Goal: Task Accomplishment & Management: Use online tool/utility

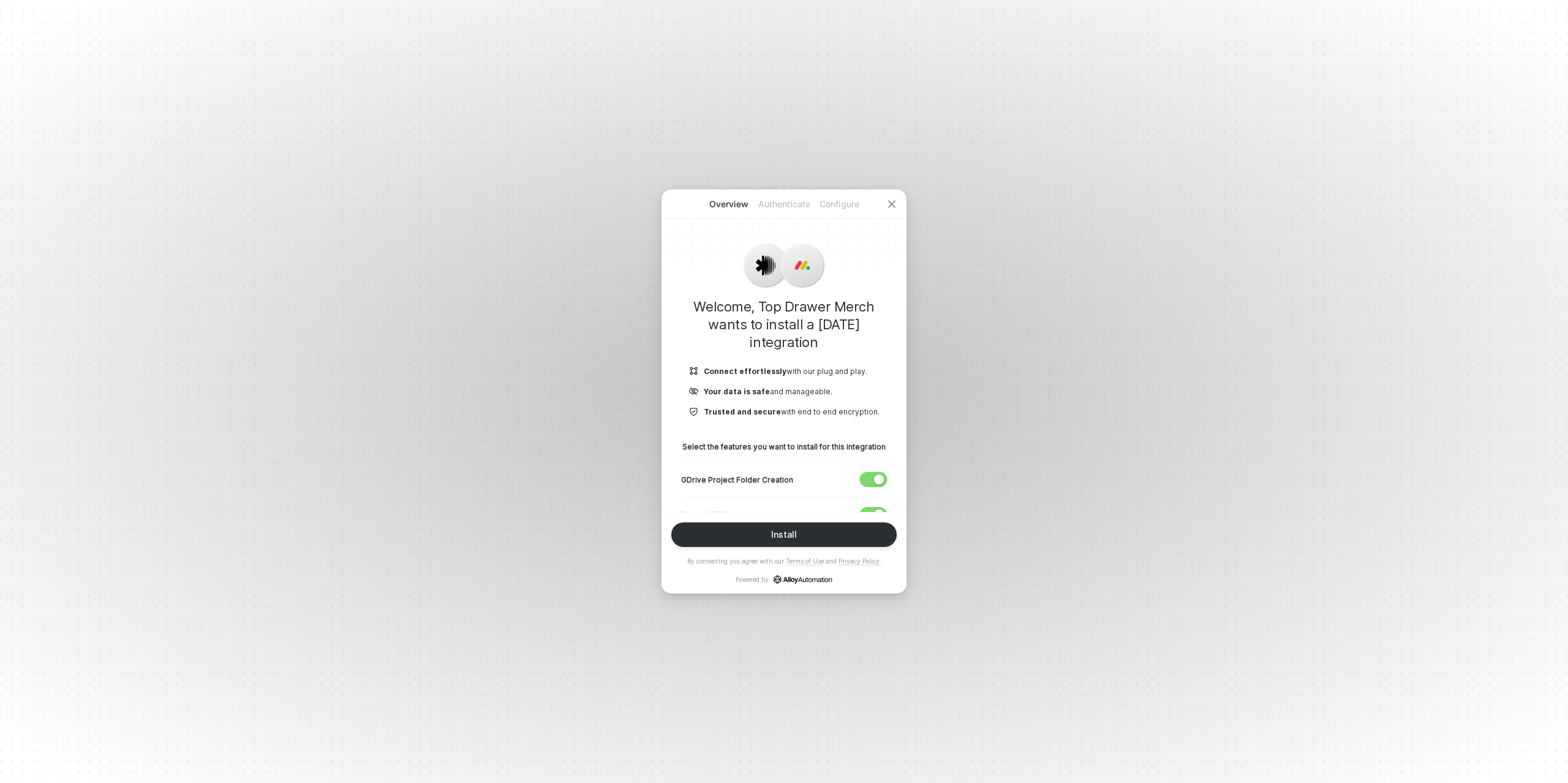
click at [869, 478] on span "button" at bounding box center [870, 479] width 21 height 13
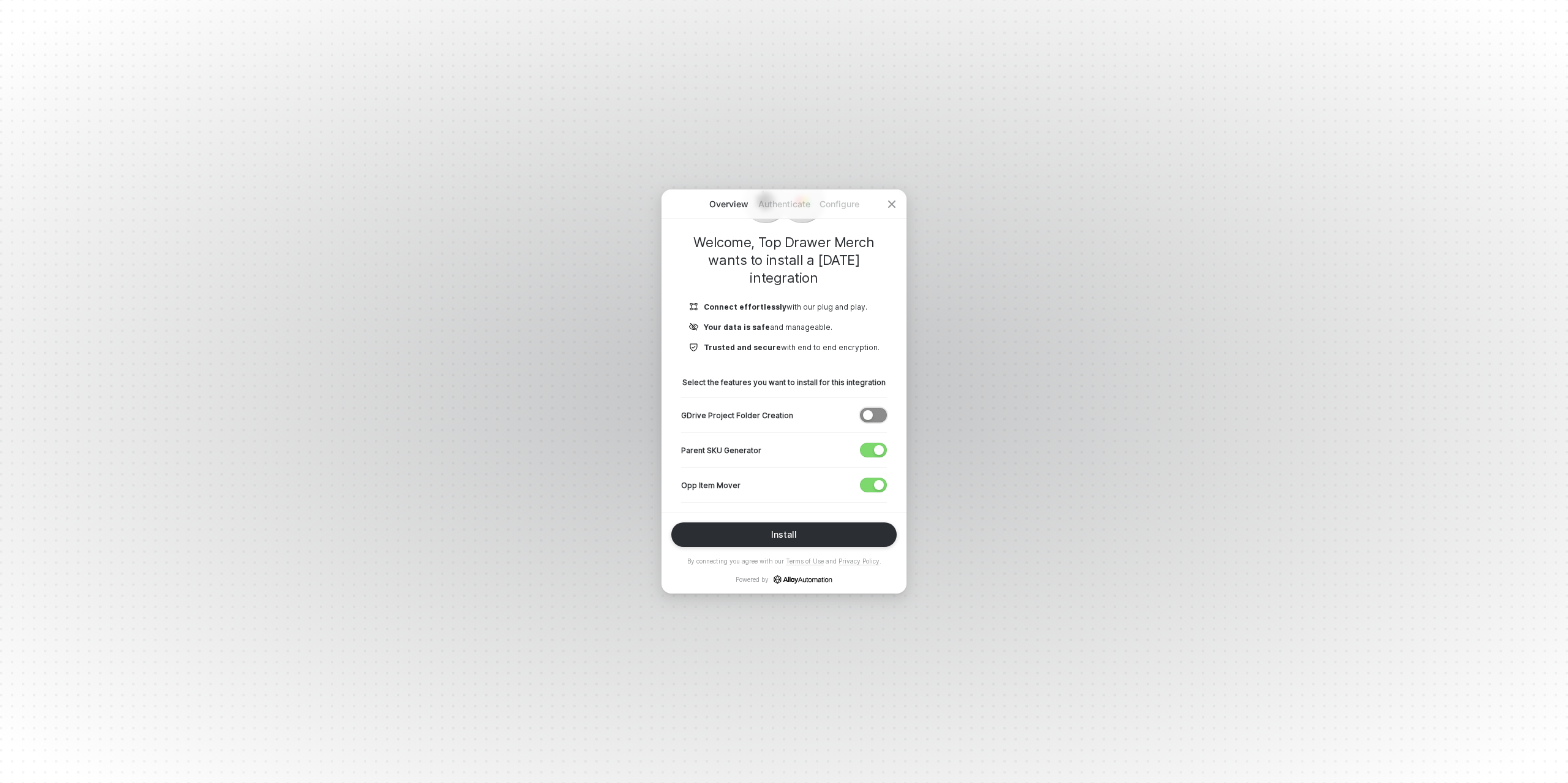
scroll to position [81, 0]
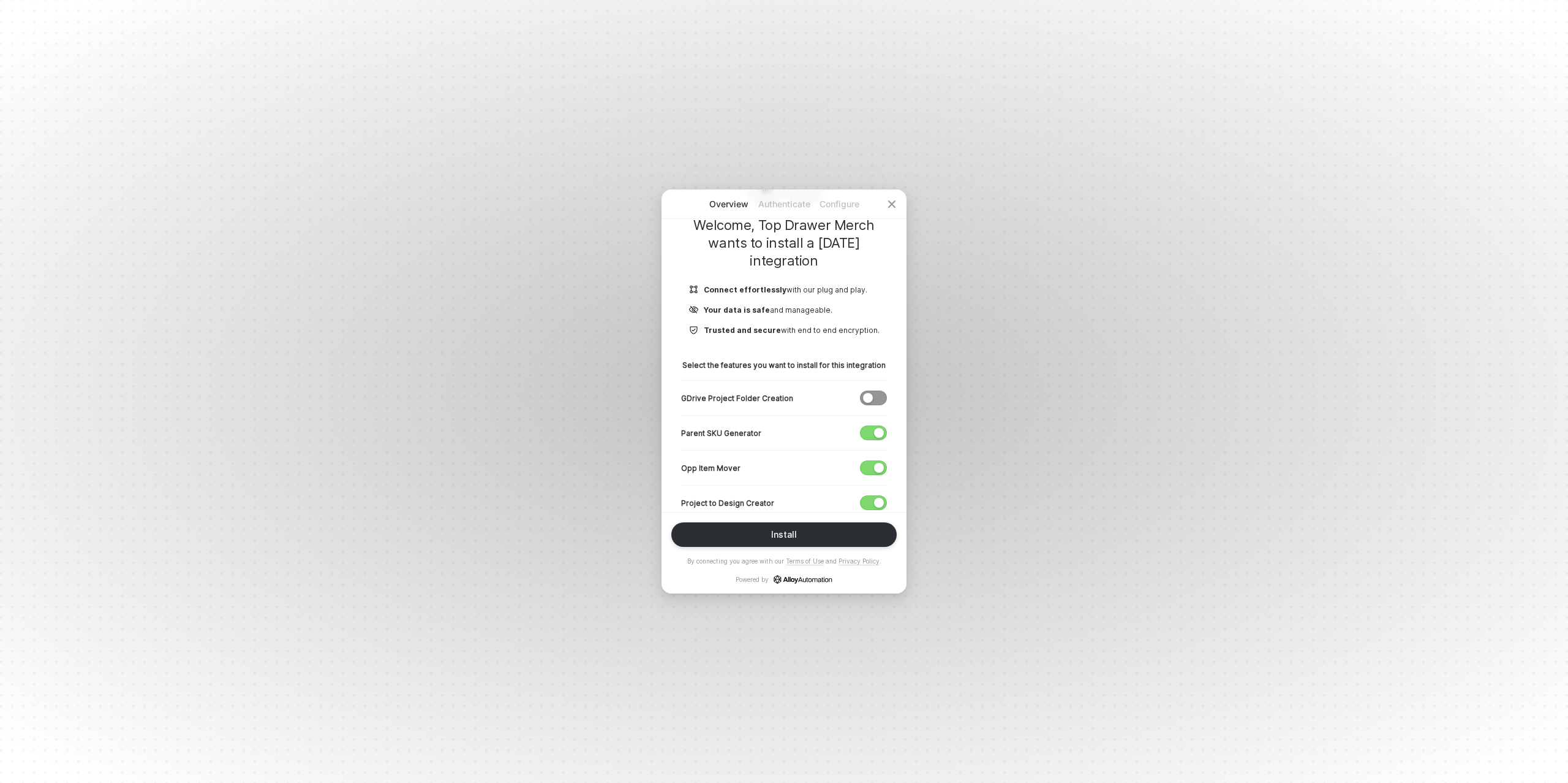
click at [872, 423] on div "Parent SKU Generator" at bounding box center [784, 432] width 206 height 35
click at [874, 432] on button "button" at bounding box center [874, 432] width 27 height 14
click at [873, 468] on span "button" at bounding box center [870, 467] width 21 height 13
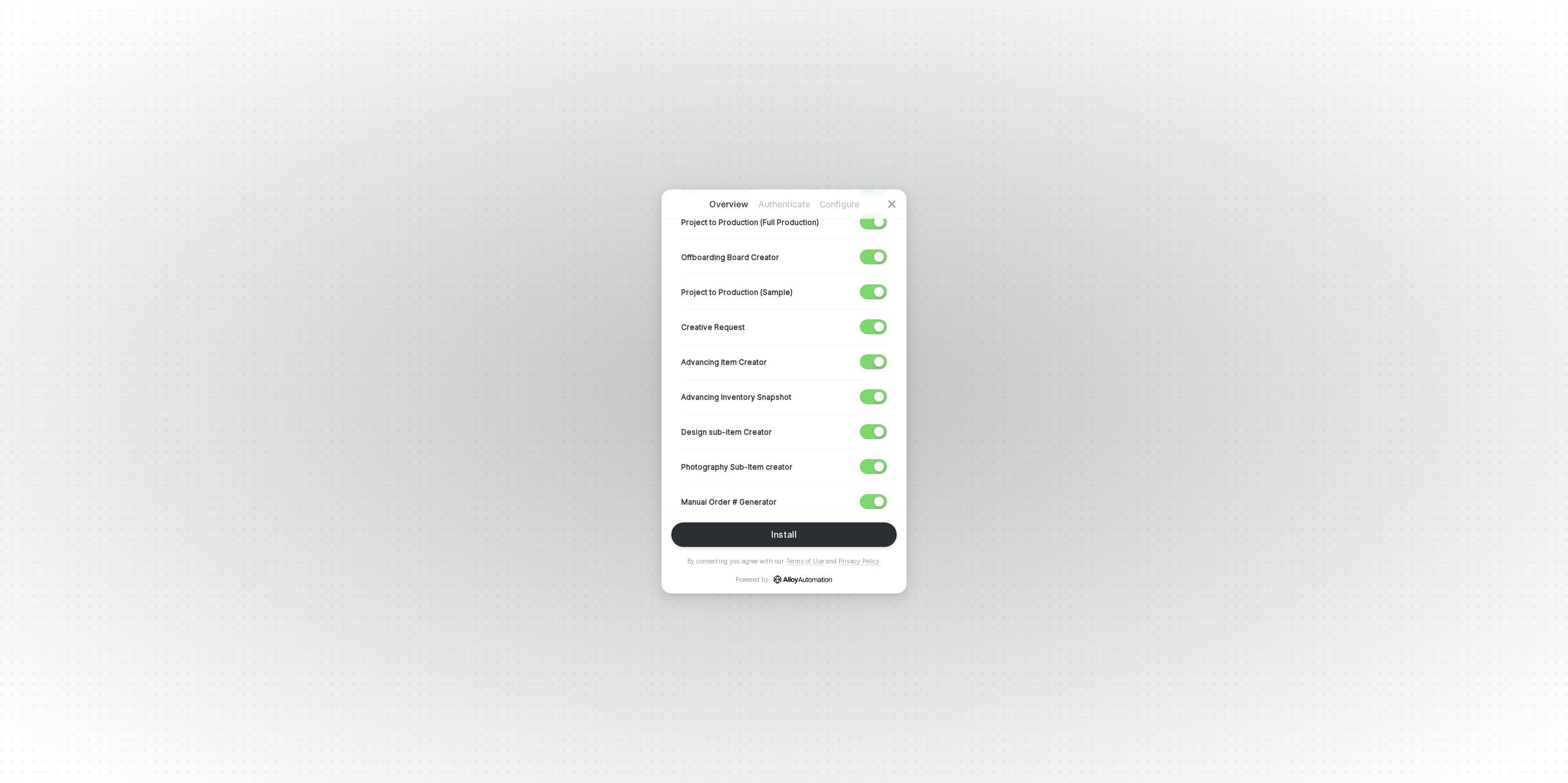
scroll to position [485, 0]
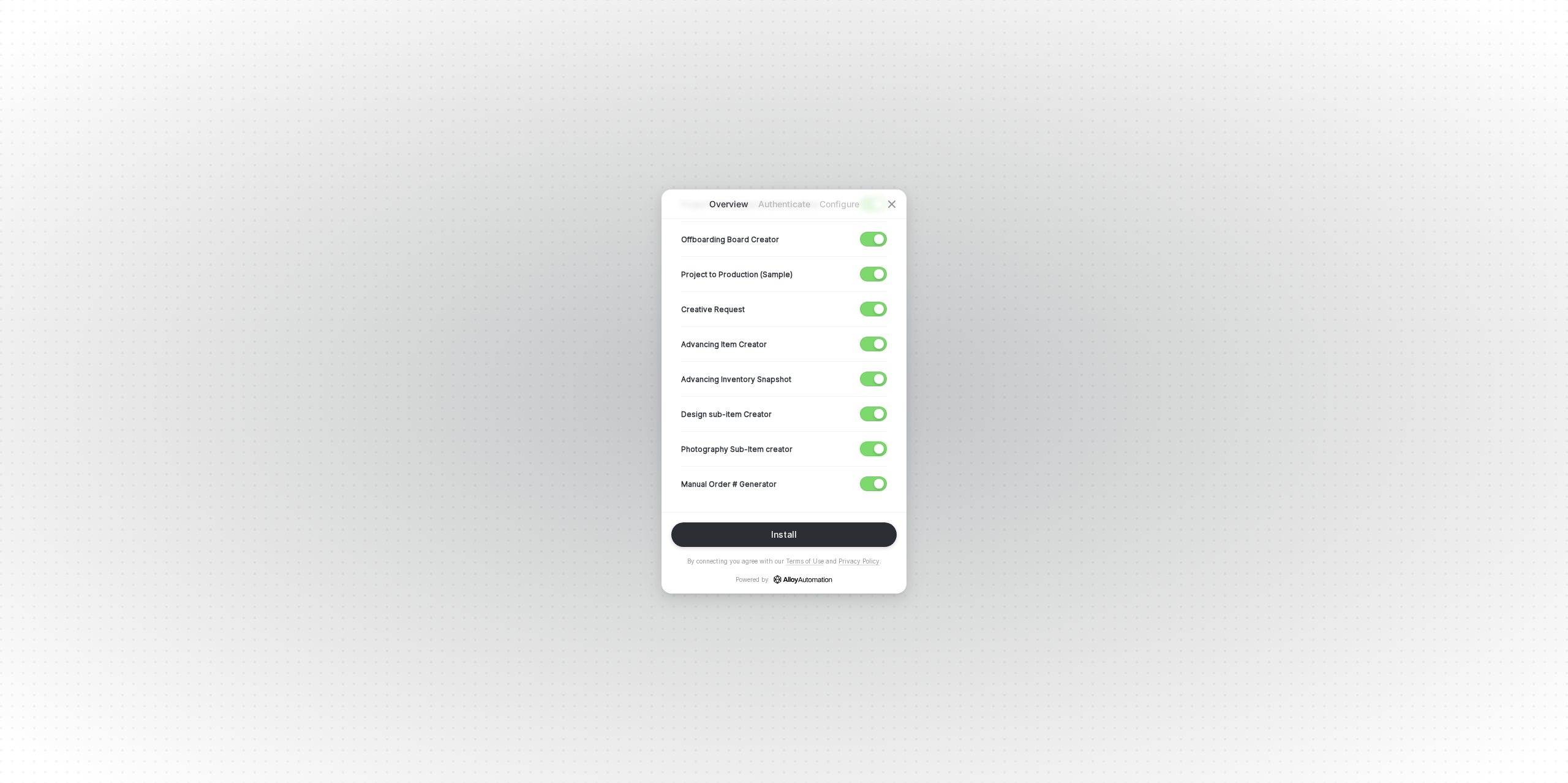
click at [875, 444] on div "button" at bounding box center [878, 448] width 10 height 10
click at [873, 415] on span "button" at bounding box center [870, 413] width 21 height 13
drag, startPoint x: 873, startPoint y: 378, endPoint x: 874, endPoint y: 369, distance: 9.1
click at [872, 377] on button "button" at bounding box center [874, 379] width 27 height 14
click at [880, 339] on div "button" at bounding box center [878, 344] width 10 height 10
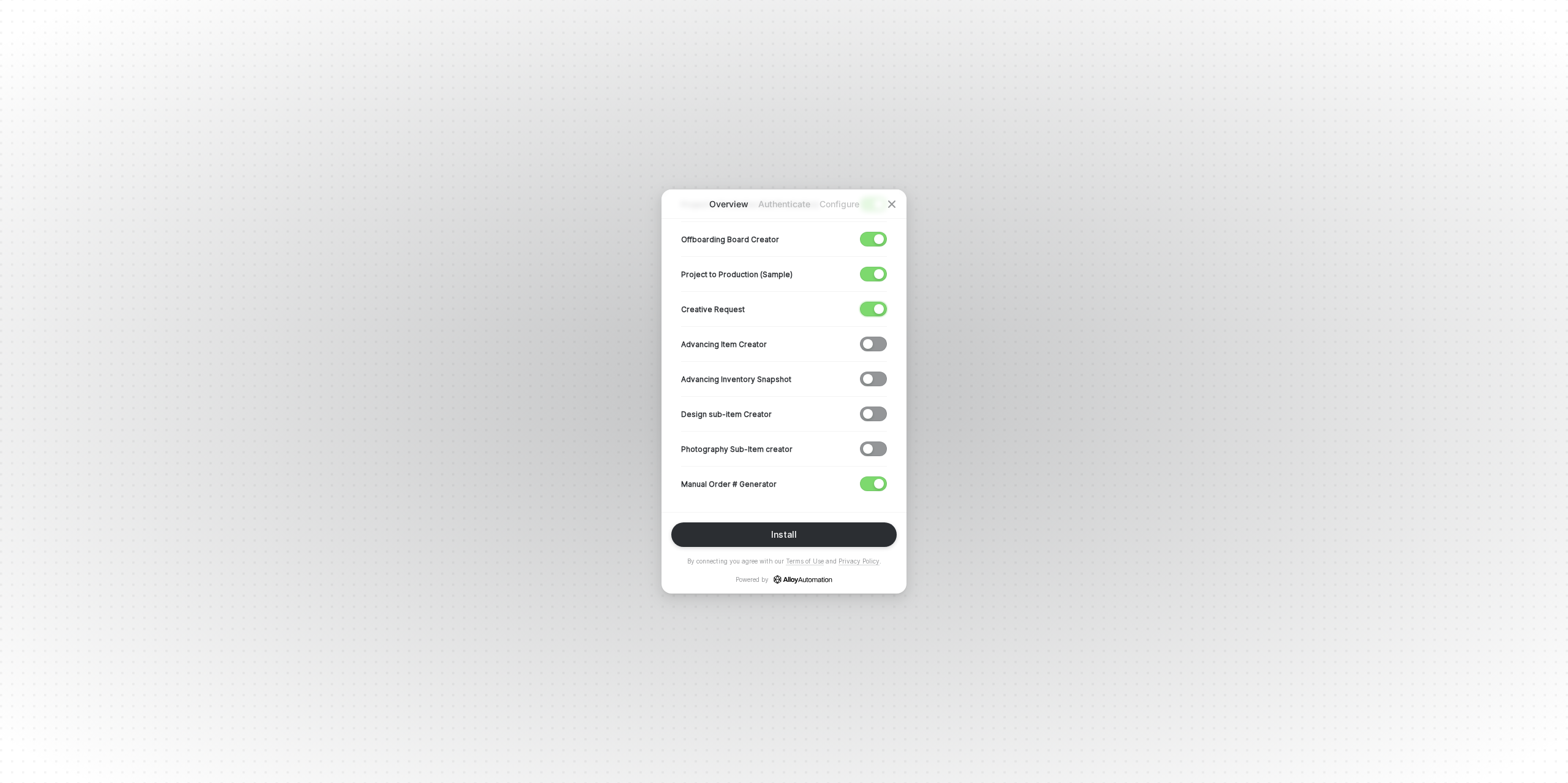
drag, startPoint x: 882, startPoint y: 305, endPoint x: 874, endPoint y: 277, distance: 29.1
click at [881, 304] on div "button" at bounding box center [878, 309] width 10 height 10
click at [874, 272] on button "button" at bounding box center [874, 274] width 27 height 14
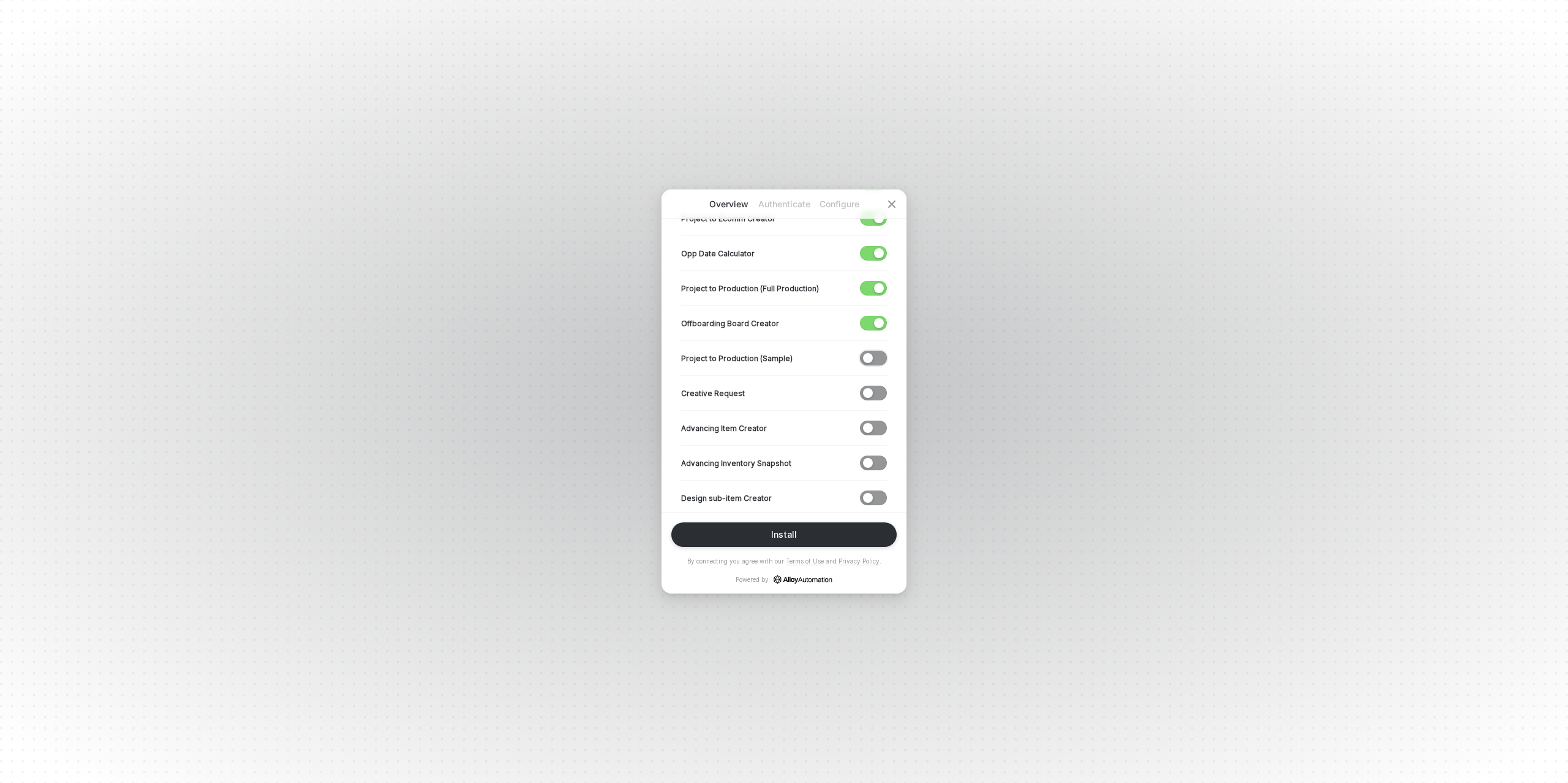
scroll to position [395, 0]
drag, startPoint x: 878, startPoint y: 328, endPoint x: 877, endPoint y: 291, distance: 37.0
click at [878, 327] on div "button" at bounding box center [878, 328] width 10 height 10
click at [877, 291] on div "button" at bounding box center [878, 294] width 10 height 10
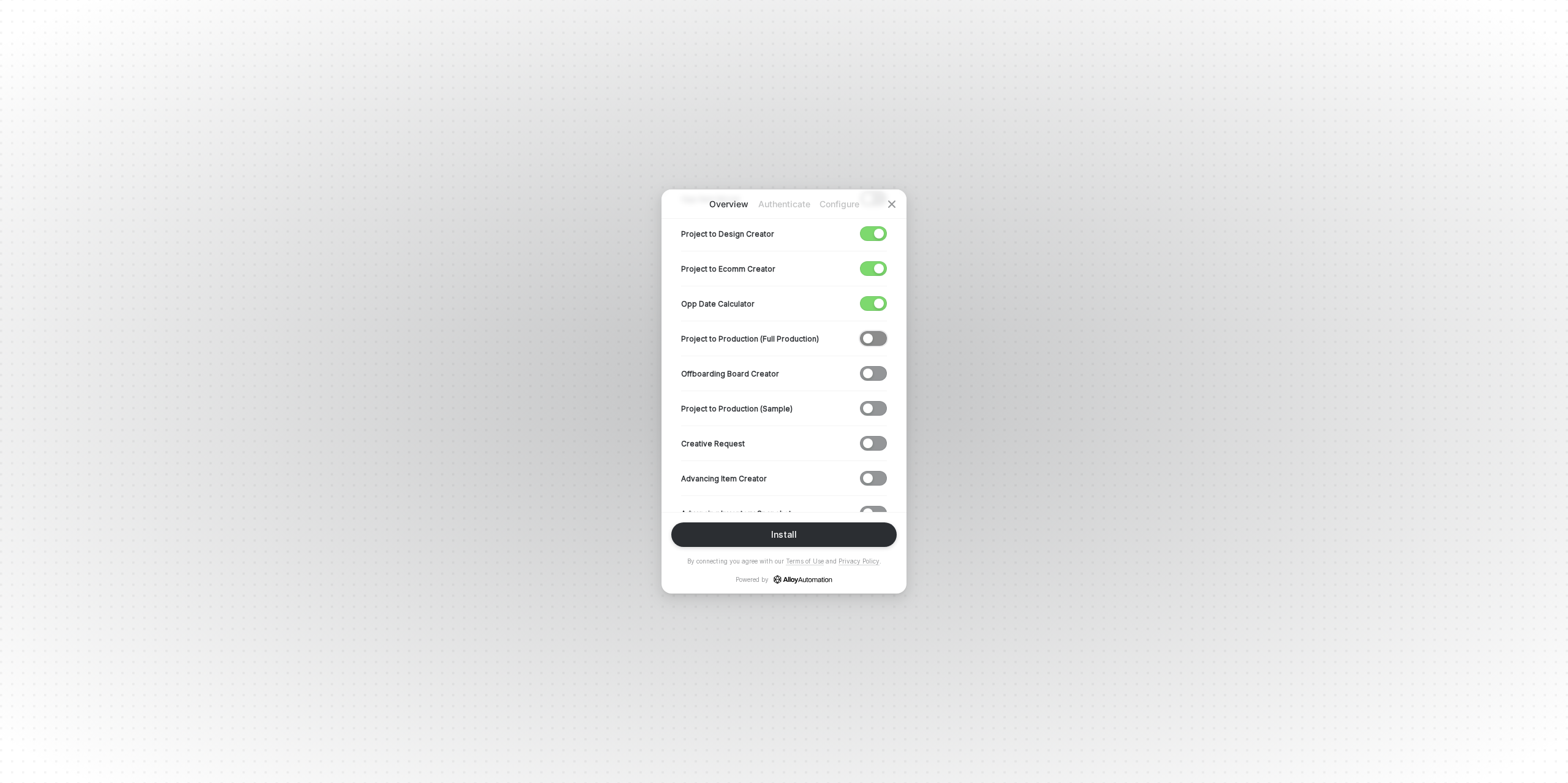
scroll to position [338, 0]
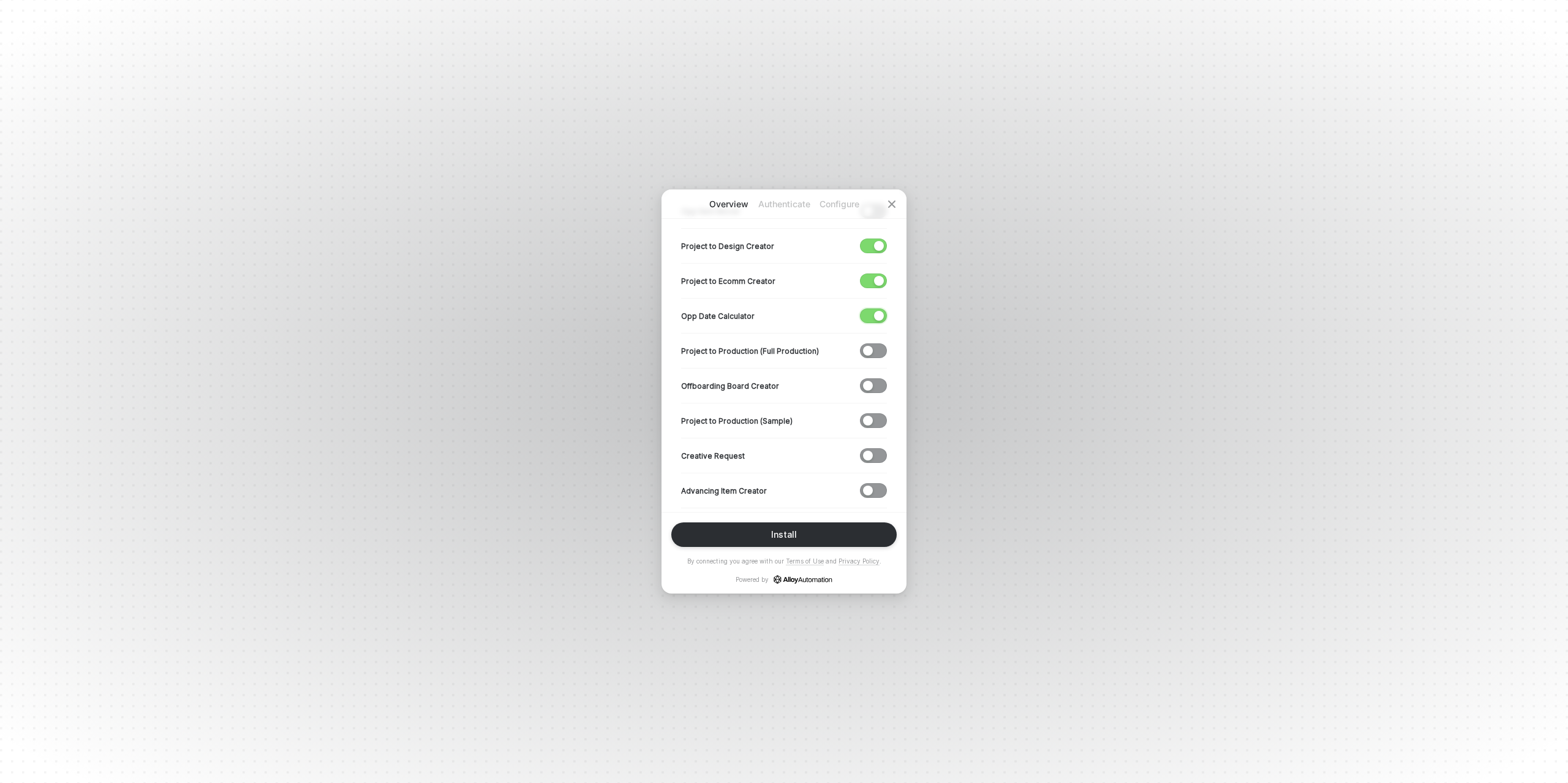
click at [874, 314] on div "button" at bounding box center [878, 315] width 10 height 10
click at [877, 280] on div "button" at bounding box center [878, 280] width 10 height 10
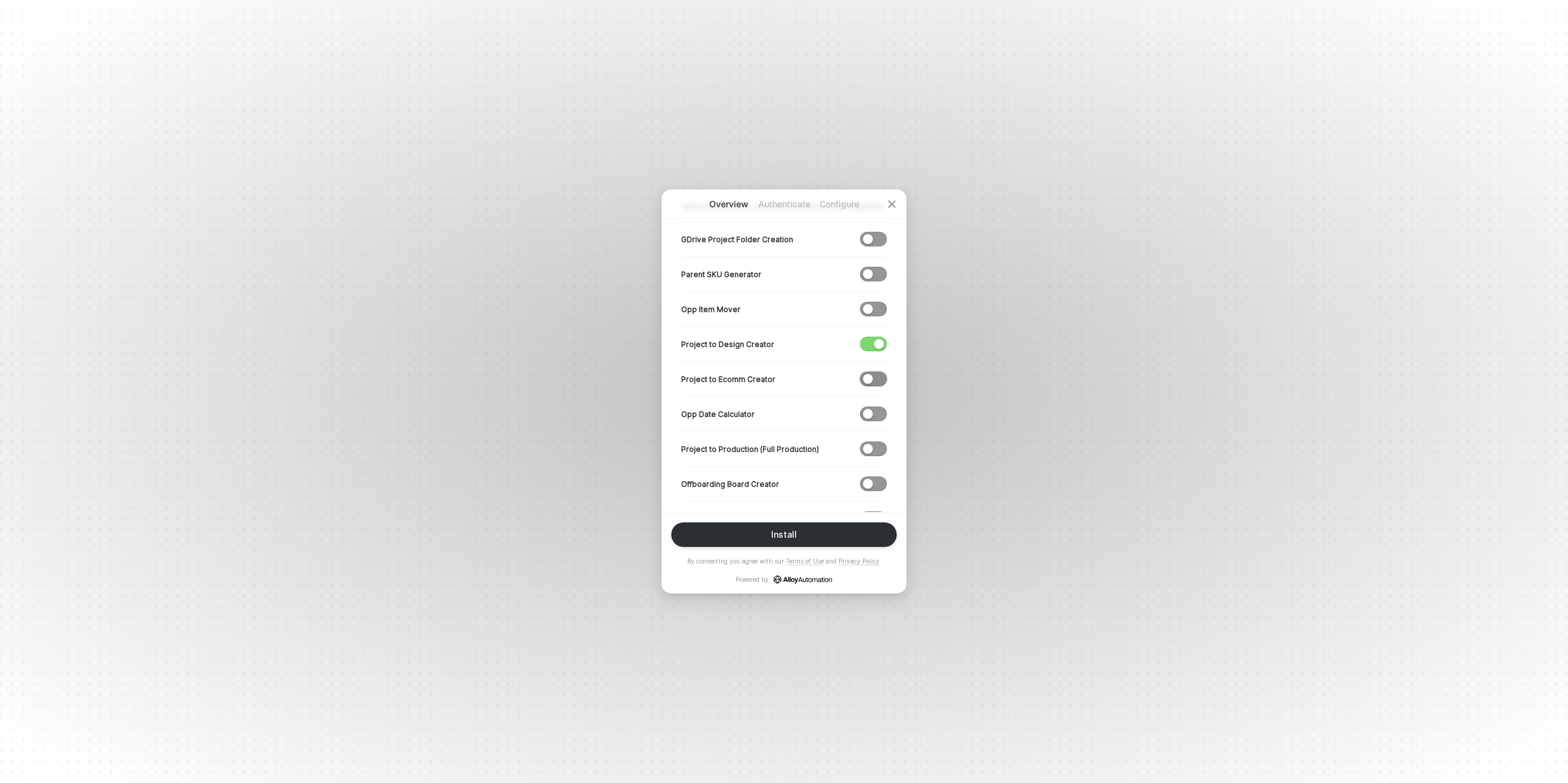
scroll to position [229, 0]
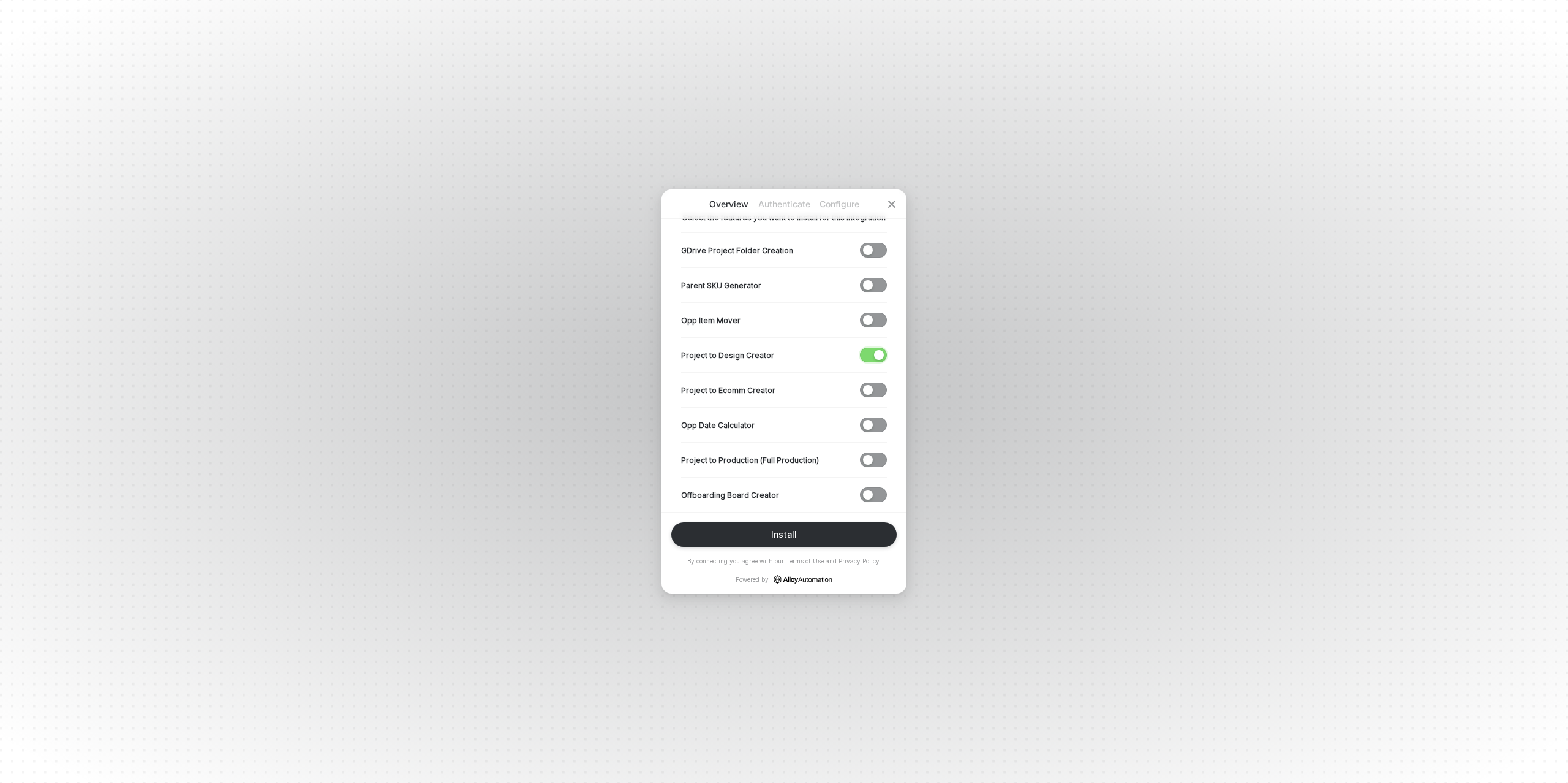
click at [869, 360] on span "button" at bounding box center [870, 354] width 21 height 13
click at [775, 536] on div "Install" at bounding box center [784, 534] width 26 height 10
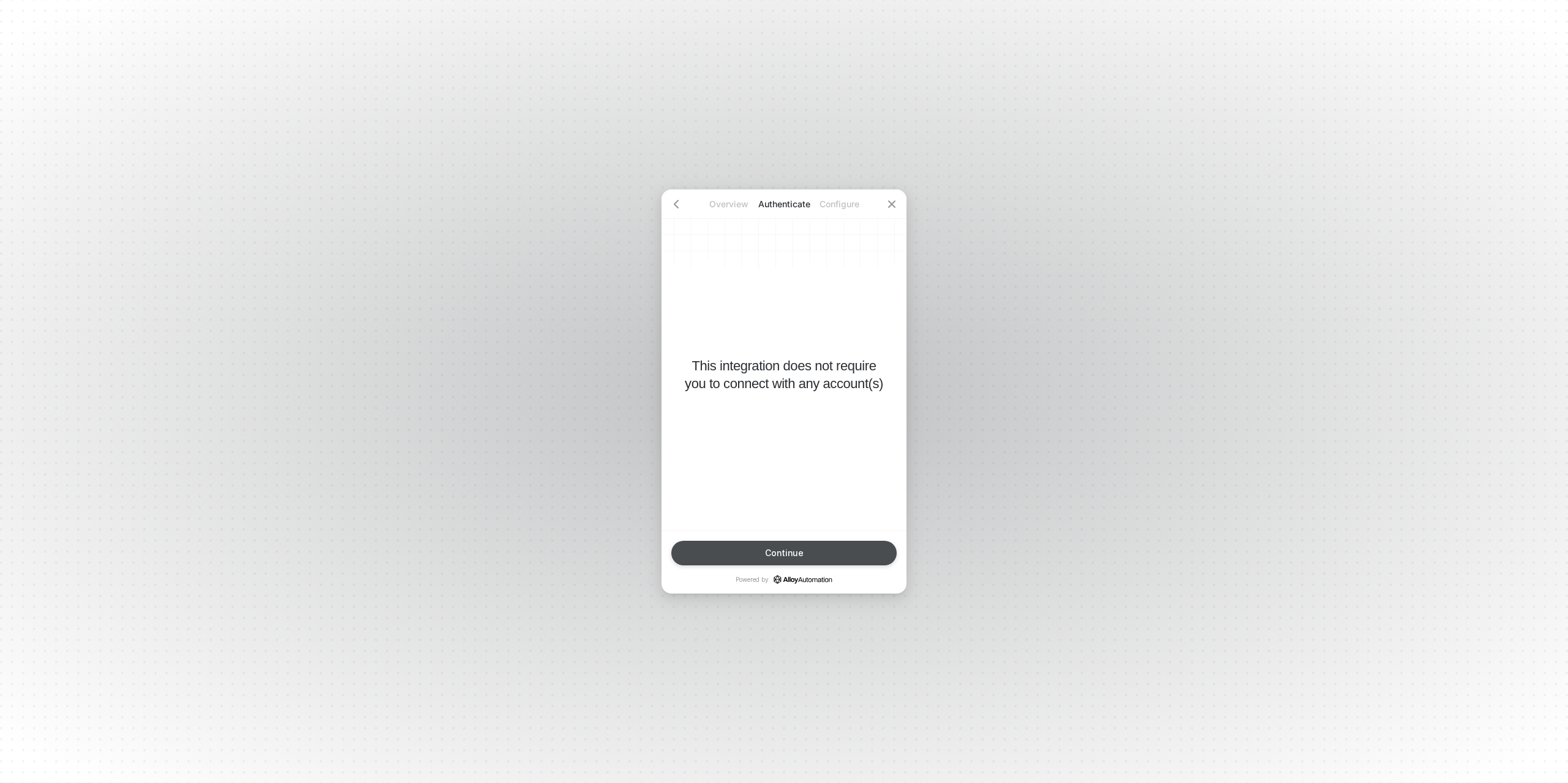
click at [789, 555] on div "Continue" at bounding box center [784, 552] width 38 height 10
click at [801, 548] on button "Finish" at bounding box center [784, 552] width 225 height 24
click at [759, 548] on button "Done" at bounding box center [784, 552] width 225 height 24
